Goal: Task Accomplishment & Management: Use online tool/utility

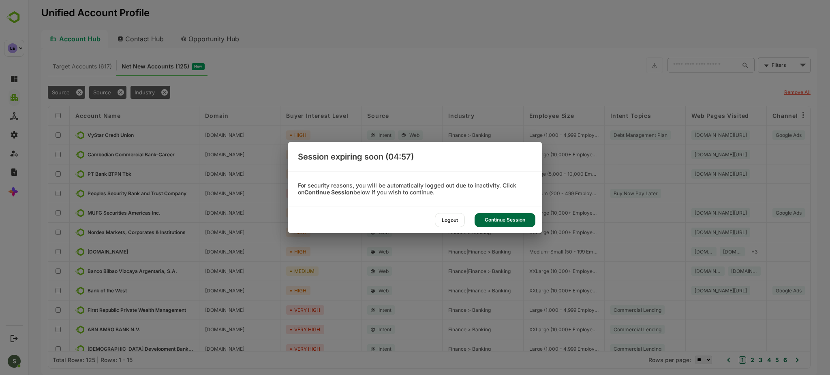
click at [502, 224] on div "Continue Session" at bounding box center [504, 220] width 61 height 14
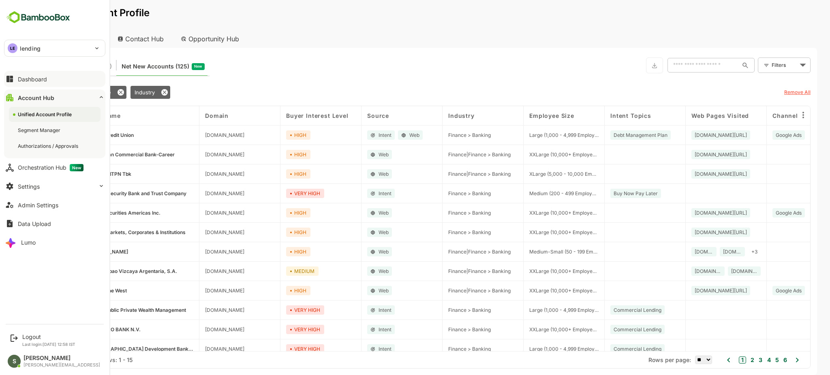
click at [48, 81] on button "Dashboard" at bounding box center [54, 79] width 101 height 16
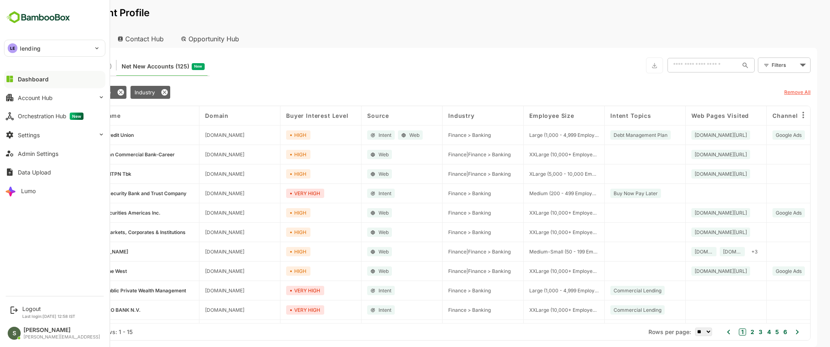
click at [24, 47] on p "lending" at bounding box center [30, 48] width 21 height 9
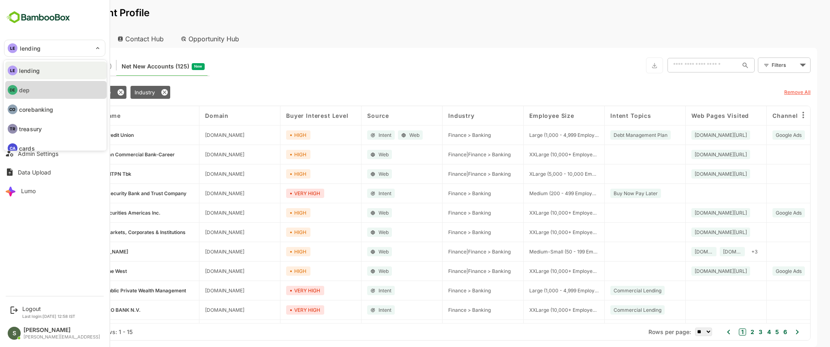
click at [41, 90] on li "DE dep" at bounding box center [55, 90] width 101 height 18
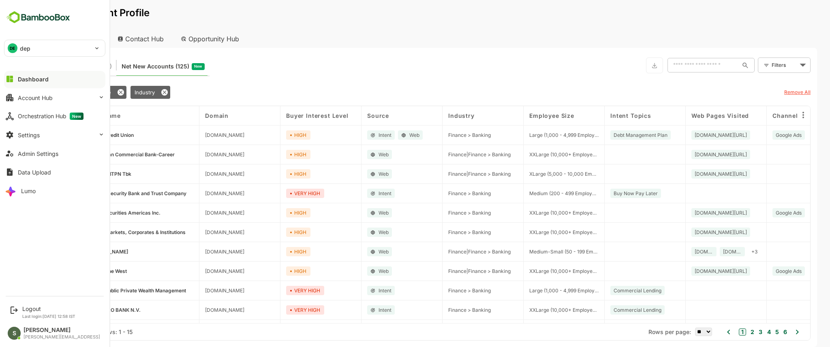
click at [46, 52] on div "DE dep" at bounding box center [49, 48] width 91 height 16
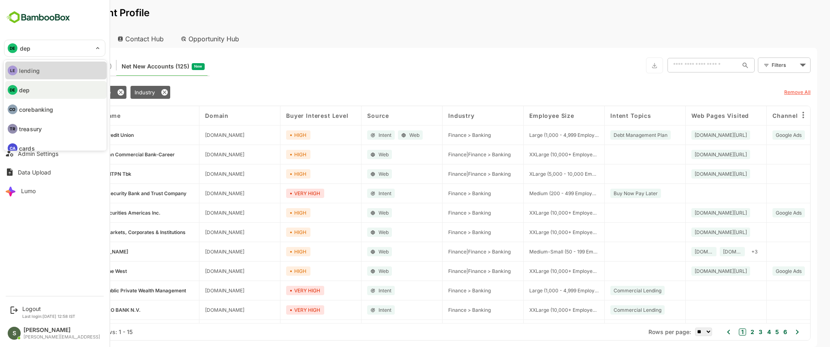
click at [34, 71] on p "lending" at bounding box center [29, 70] width 21 height 9
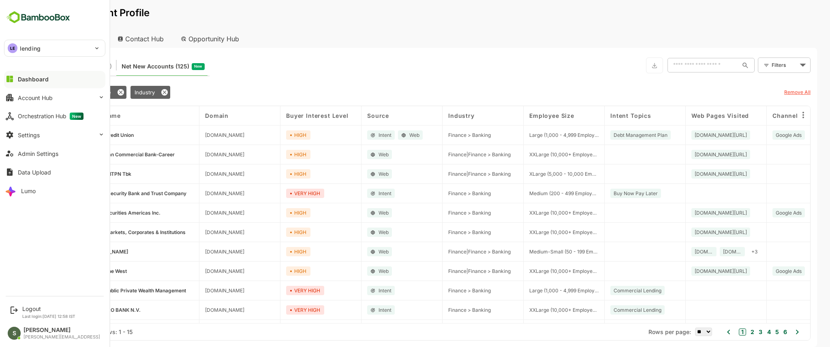
click at [48, 80] on button "Dashboard" at bounding box center [54, 79] width 101 height 16
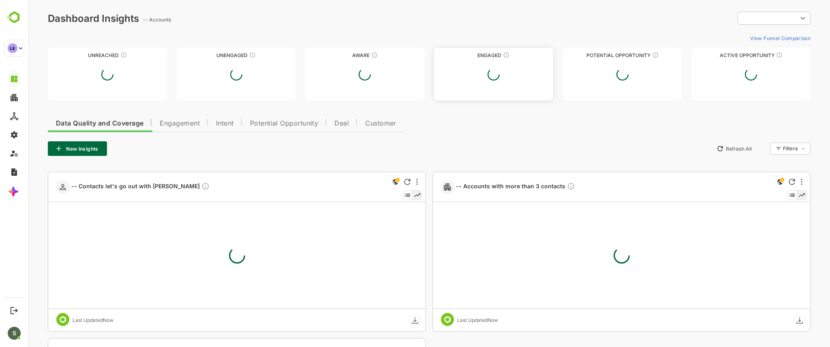
type input "**********"
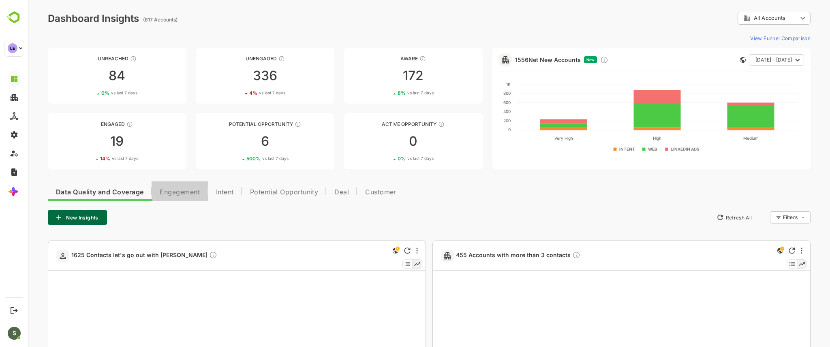
click at [184, 190] on span "Engagement" at bounding box center [180, 192] width 40 height 6
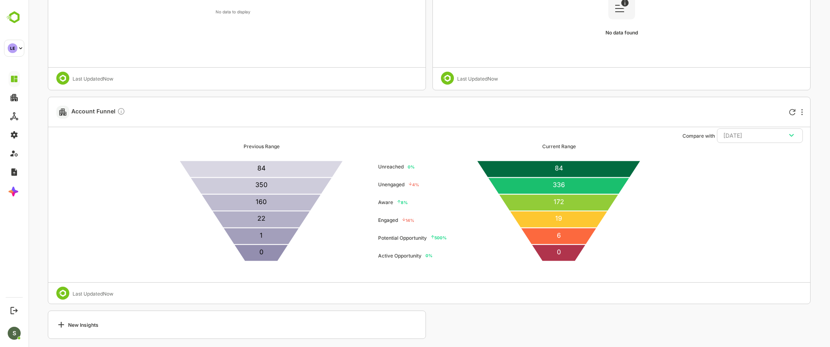
scroll to position [1642, 0]
click at [765, 136] on div "[DATE]" at bounding box center [759, 136] width 73 height 11
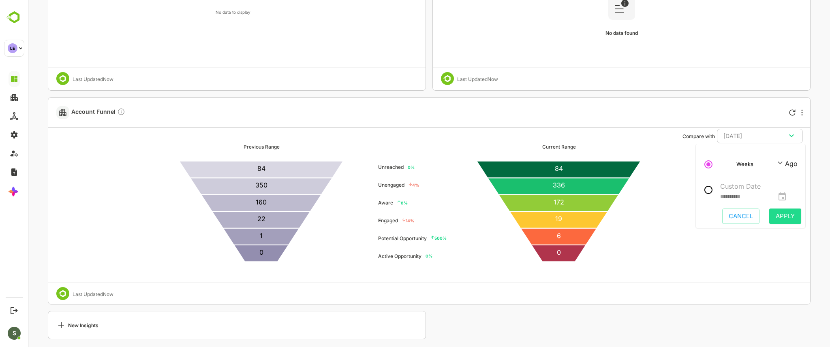
click at [720, 188] on p "Custom Date" at bounding box center [754, 187] width 68 height 10
click at [786, 194] on icon "change date" at bounding box center [781, 196] width 7 height 8
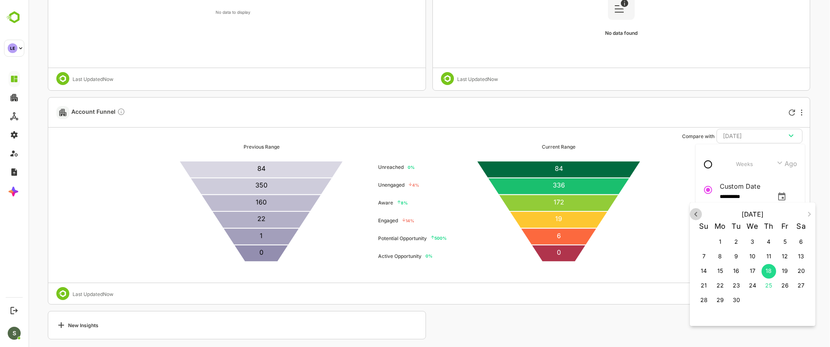
click at [696, 214] on icon "button" at bounding box center [696, 214] width 10 height 10
click at [737, 259] on p "5" at bounding box center [736, 256] width 3 height 8
type input "**********"
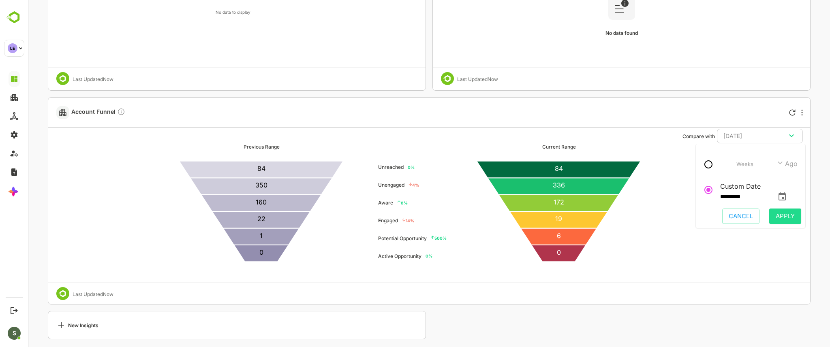
click at [790, 220] on span "Apply" at bounding box center [785, 216] width 19 height 11
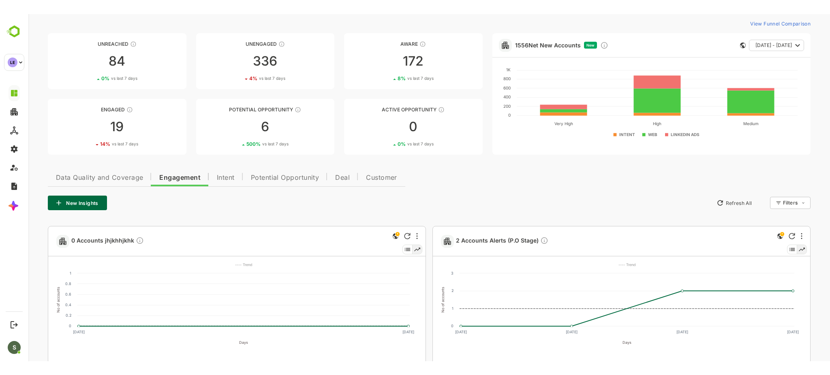
scroll to position [0, 0]
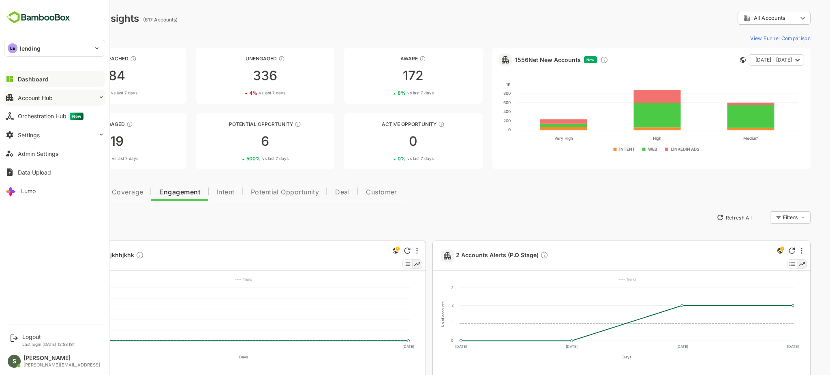
click at [65, 96] on button "Account Hub" at bounding box center [54, 98] width 101 height 16
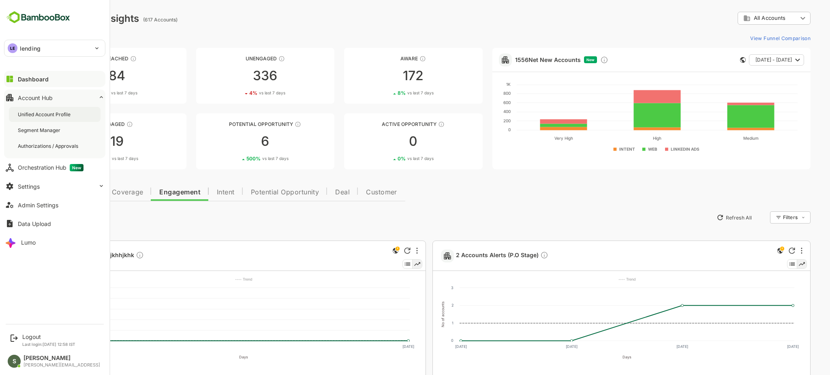
click at [66, 113] on div "Unified Account Profile" at bounding box center [45, 114] width 54 height 7
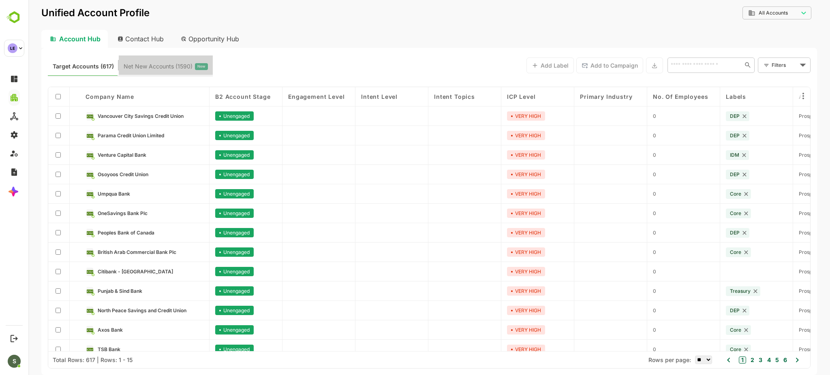
click at [167, 69] on span "Net New Accounts ( 1590 )" at bounding box center [158, 66] width 69 height 11
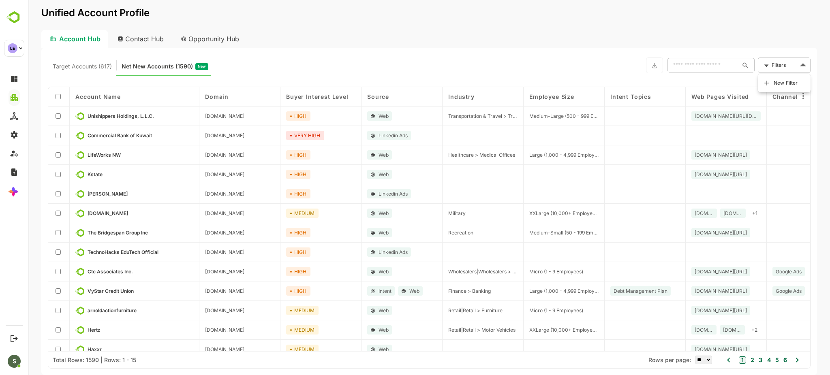
click at [788, 69] on body "Unified Account Profile Account Hub Contact Hub Opportunity Hub Target Accounts…" at bounding box center [428, 187] width 801 height 375
click at [776, 87] on span "New Filter" at bounding box center [785, 83] width 24 height 10
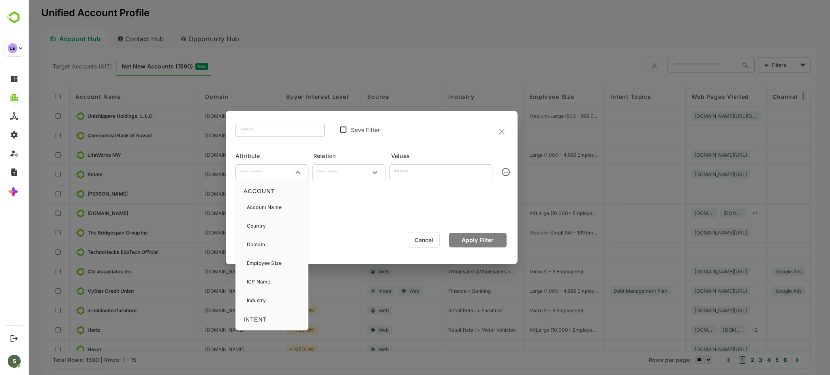
click at [257, 171] on input "text" at bounding box center [272, 173] width 70 height 12
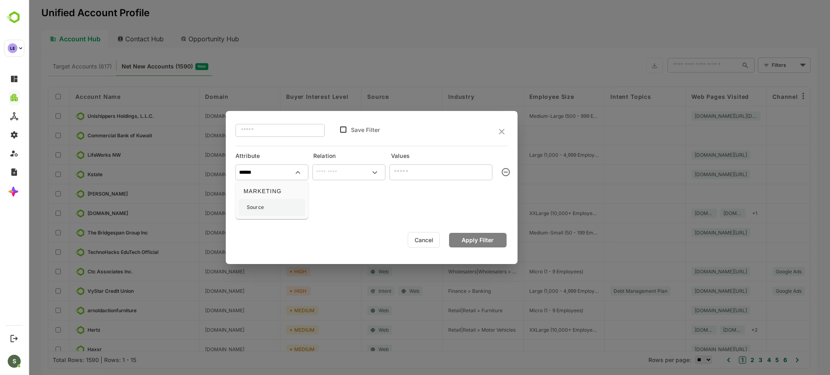
click at [268, 214] on div "Source" at bounding box center [272, 207] width 66 height 17
click at [334, 179] on div "​" at bounding box center [348, 173] width 73 height 16
type input "******"
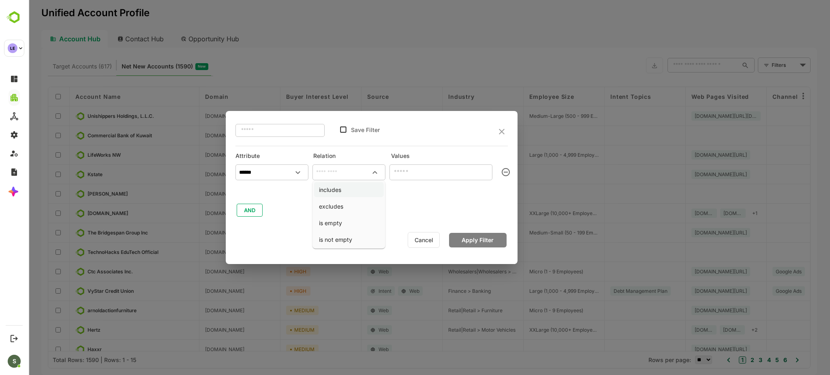
click at [339, 190] on li "includes" at bounding box center [349, 189] width 70 height 15
type input "********"
click at [411, 172] on input "text" at bounding box center [434, 172] width 85 height 10
click at [442, 173] on input "text" at bounding box center [434, 172] width 85 height 10
click at [483, 174] on icon "Open" at bounding box center [482, 173] width 10 height 10
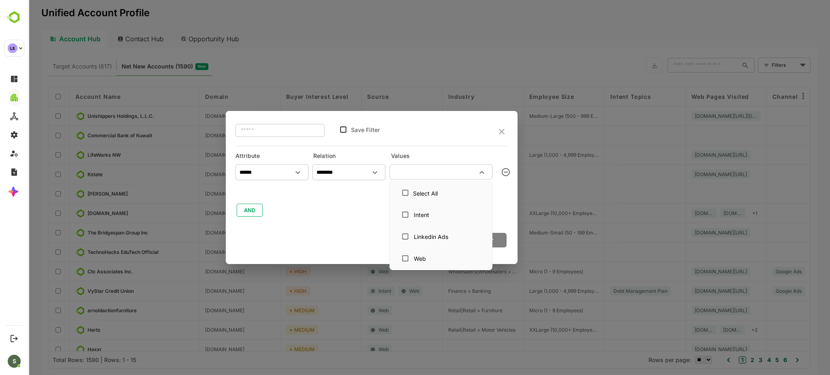
type input "*"
click at [426, 214] on div "Intent" at bounding box center [421, 215] width 15 height 9
click at [428, 239] on div "Linkedin Ads" at bounding box center [431, 237] width 34 height 9
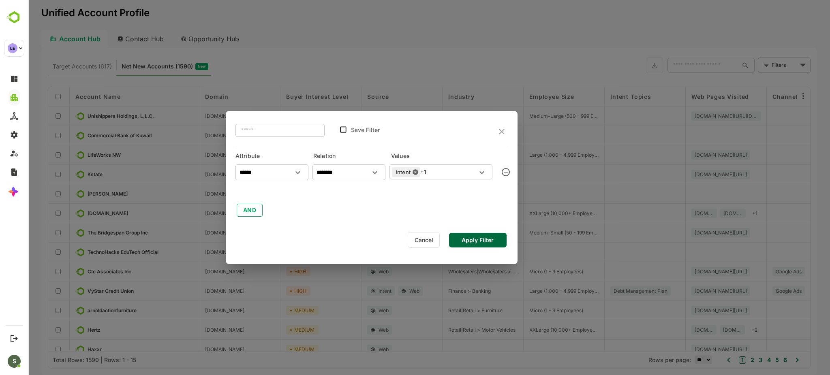
click at [353, 212] on div "****** ​ ******** ​ Intent +1 ​ AND" at bounding box center [371, 189] width 272 height 57
click at [253, 207] on button "AND" at bounding box center [250, 210] width 26 height 13
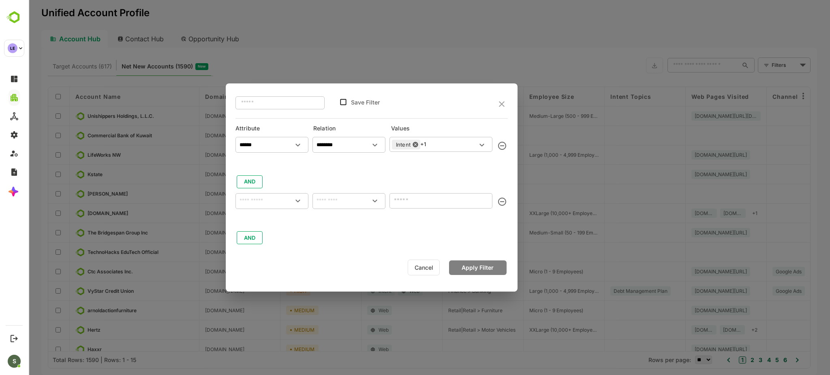
click at [269, 206] on input "text" at bounding box center [272, 201] width 70 height 10
click at [278, 245] on div "Source" at bounding box center [272, 237] width 66 height 17
type input "******"
click at [319, 198] on input "text" at bounding box center [349, 201] width 70 height 10
click at [339, 236] on li "excludes" at bounding box center [349, 236] width 70 height 15
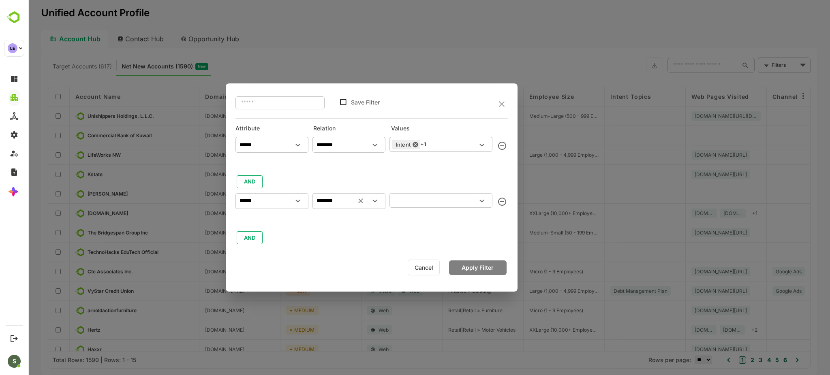
type input "********"
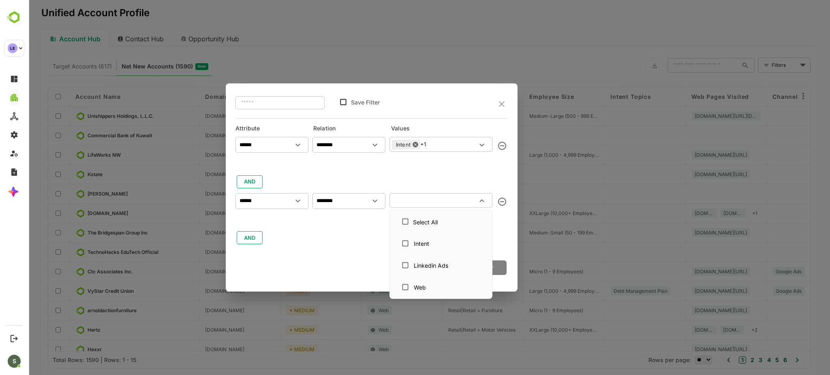
click at [417, 204] on input "text" at bounding box center [434, 201] width 85 height 10
click at [421, 281] on div "Web" at bounding box center [440, 287] width 87 height 15
click at [340, 248] on div "​ Save Filter Attribute Relation Values ****** ​ ******** ​ Intent +1 ​ AND ***…" at bounding box center [372, 187] width 292 height 208
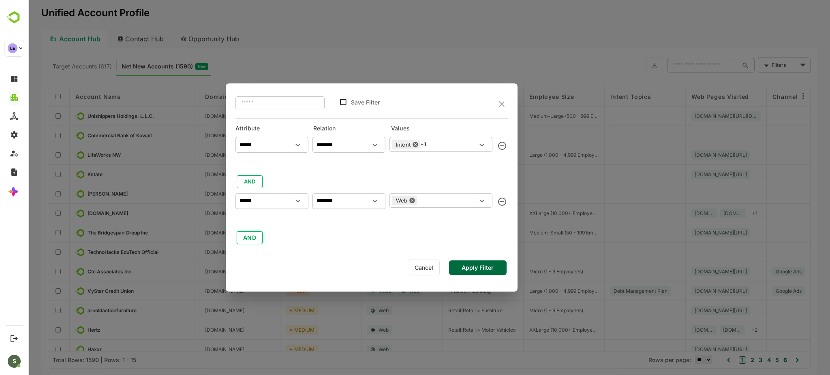
click at [253, 237] on button "AND" at bounding box center [250, 237] width 26 height 13
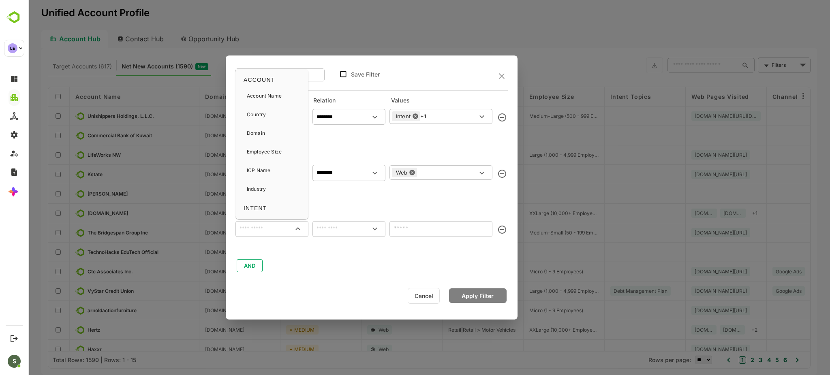
click at [276, 232] on input "text" at bounding box center [272, 229] width 70 height 10
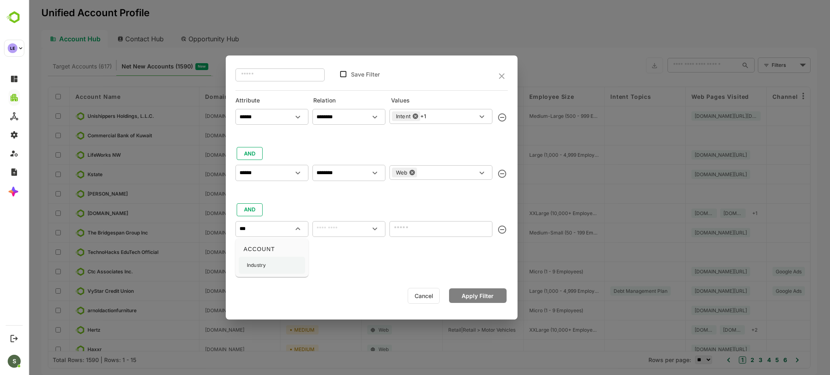
click at [280, 263] on div "Industry" at bounding box center [272, 265] width 66 height 17
type input "********"
click at [333, 233] on input "text" at bounding box center [349, 229] width 70 height 10
click at [338, 247] on li "includes" at bounding box center [349, 248] width 70 height 15
type input "********"
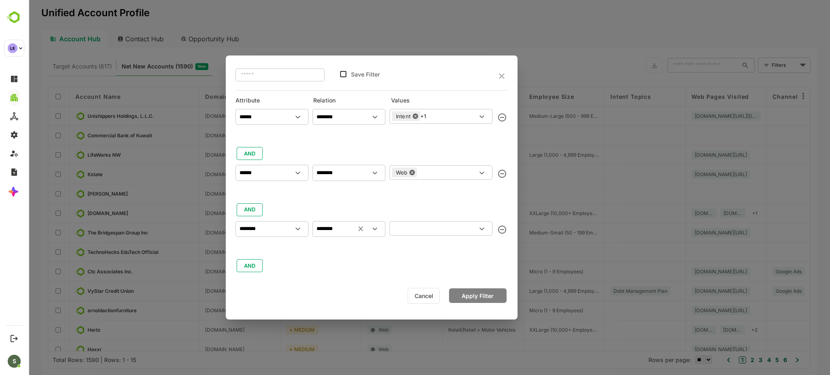
click at [415, 232] on input "text" at bounding box center [434, 229] width 85 height 10
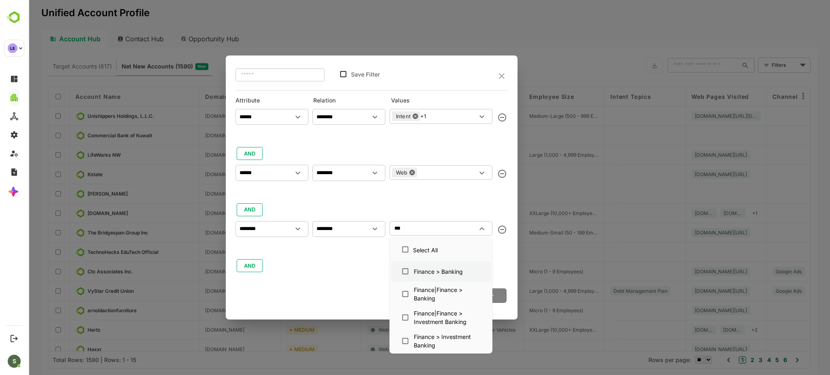
click at [436, 273] on div "Finance > Banking" at bounding box center [438, 271] width 49 height 9
click at [433, 289] on div "Finance|Finance > Banking" at bounding box center [447, 294] width 66 height 17
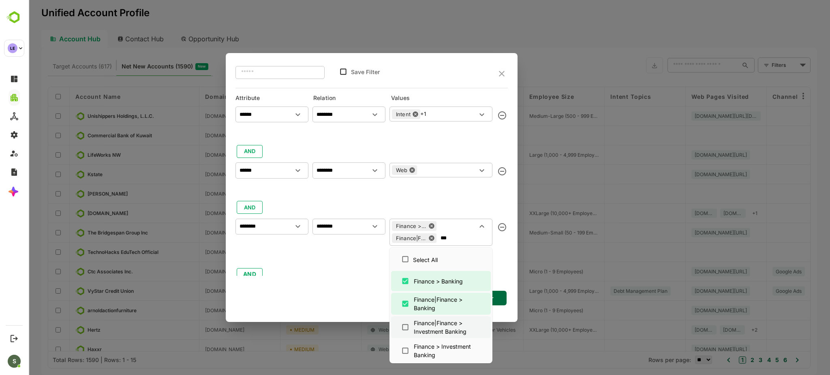
click at [433, 326] on div "Finance|Finance > Investment Banking" at bounding box center [447, 327] width 66 height 17
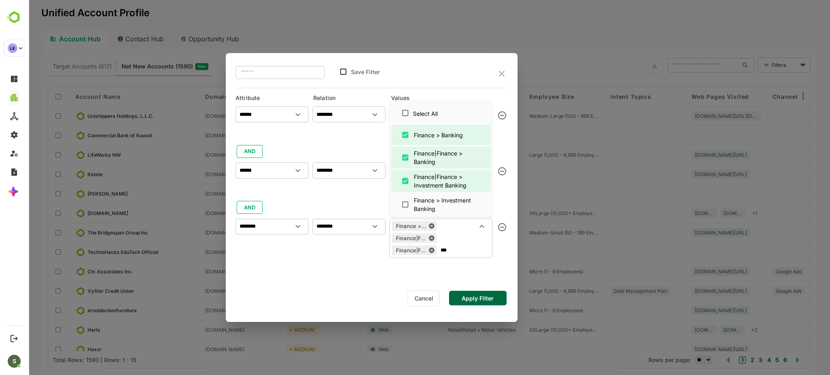
type input "***"
click at [469, 296] on button "Apply Filter" at bounding box center [478, 298] width 58 height 15
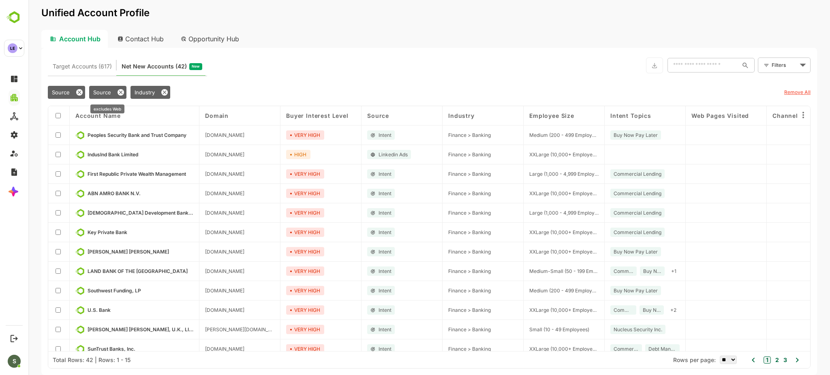
click at [96, 92] on span "Source" at bounding box center [102, 92] width 18 height 6
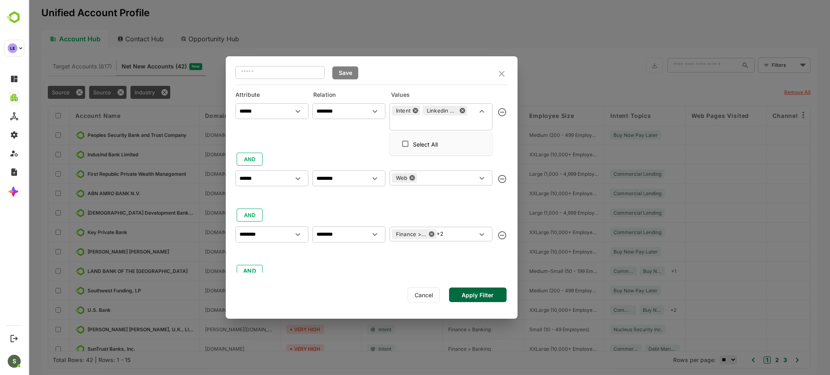
click at [462, 113] on div "Intent Linkedin Ads ​" at bounding box center [440, 116] width 103 height 27
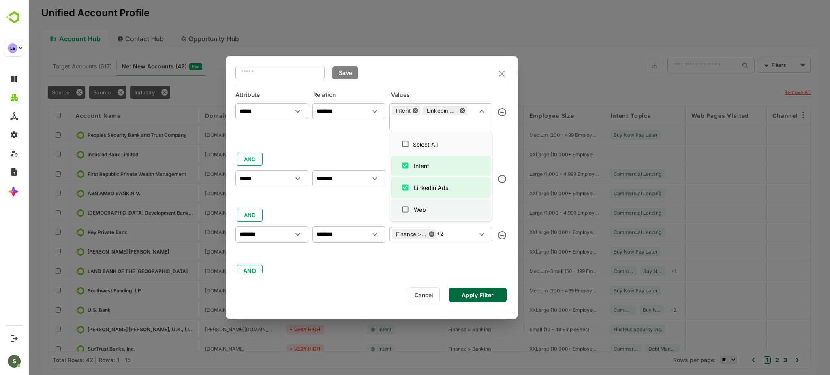
click at [434, 205] on div "Web" at bounding box center [440, 209] width 87 height 15
click at [432, 188] on div "Linkedin Ads" at bounding box center [431, 188] width 34 height 9
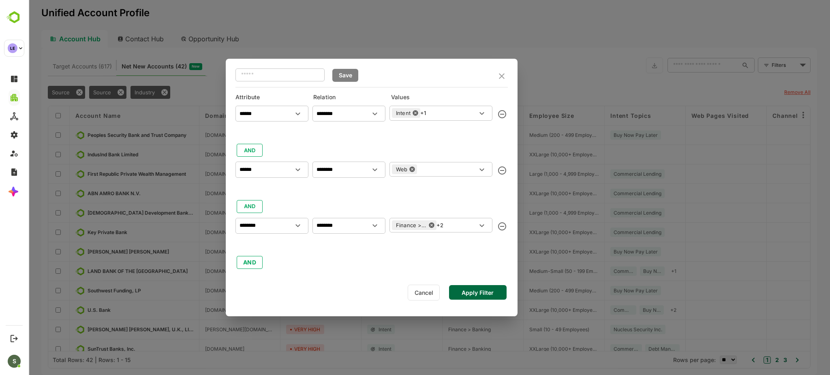
click at [349, 152] on div "****** ​ ******** ​ Intent +1 ​ AND ****** ​ ******** ​ Web ​ AND ******** ​ **…" at bounding box center [371, 186] width 272 height 168
click at [427, 171] on input "text" at bounding box center [447, 170] width 57 height 10
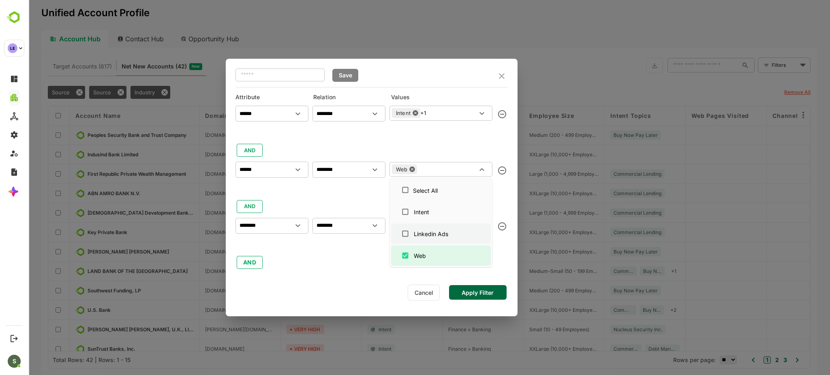
click at [422, 237] on div "Linkedin Ads" at bounding box center [431, 234] width 34 height 9
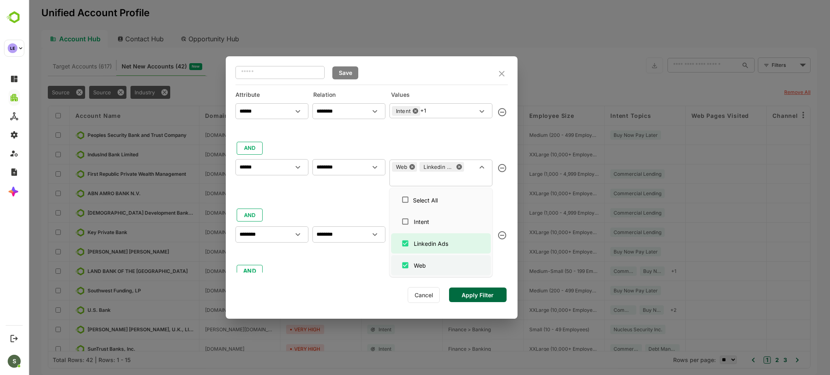
click at [425, 265] on div "Web" at bounding box center [420, 265] width 12 height 9
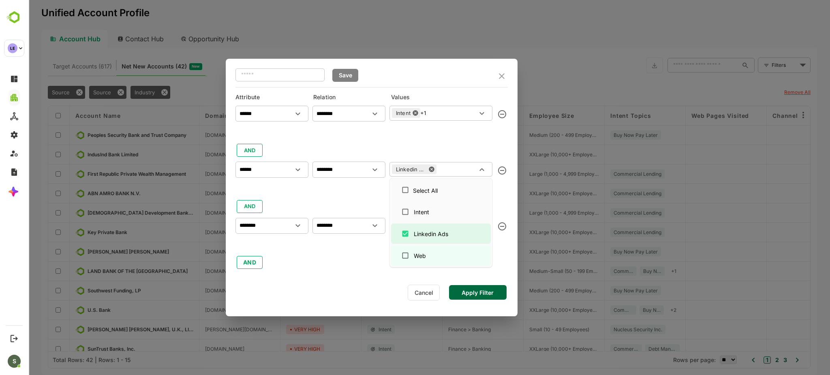
click at [476, 296] on button "Apply Filter" at bounding box center [478, 292] width 58 height 15
